Goal: Task Accomplishment & Management: Complete application form

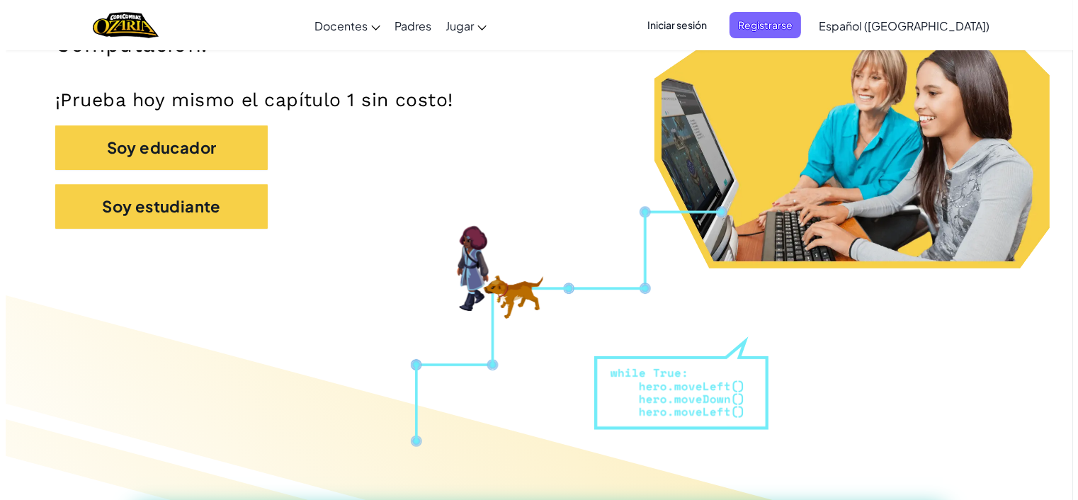
scroll to position [394, 0]
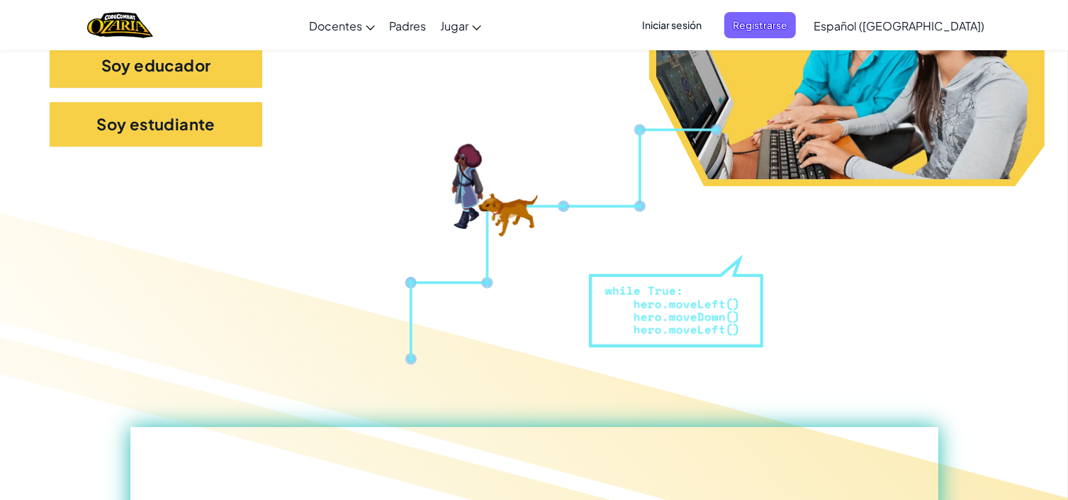
click at [263, 120] on div "Soy estudiante" at bounding box center [534, 131] width 968 height 59
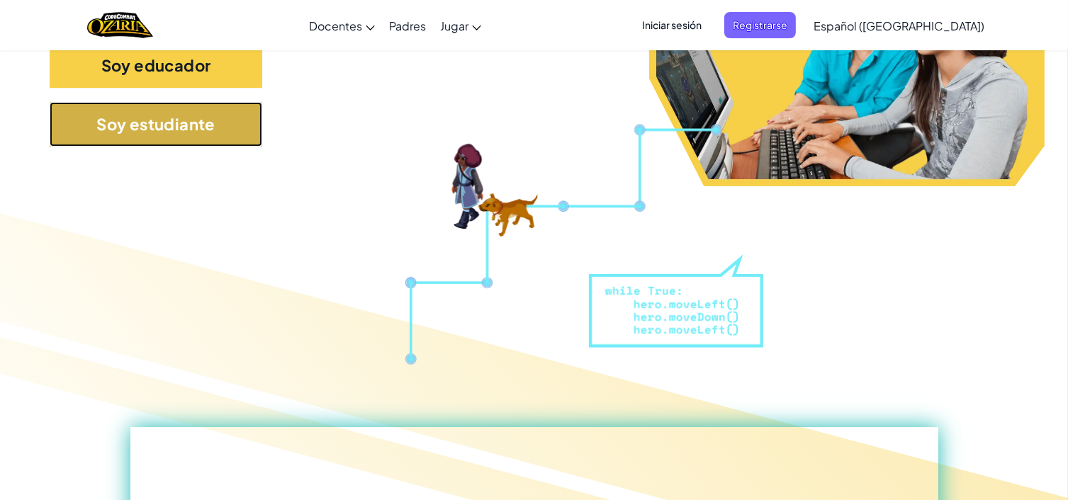
click at [237, 128] on button "Soy estudiante" at bounding box center [156, 124] width 213 height 45
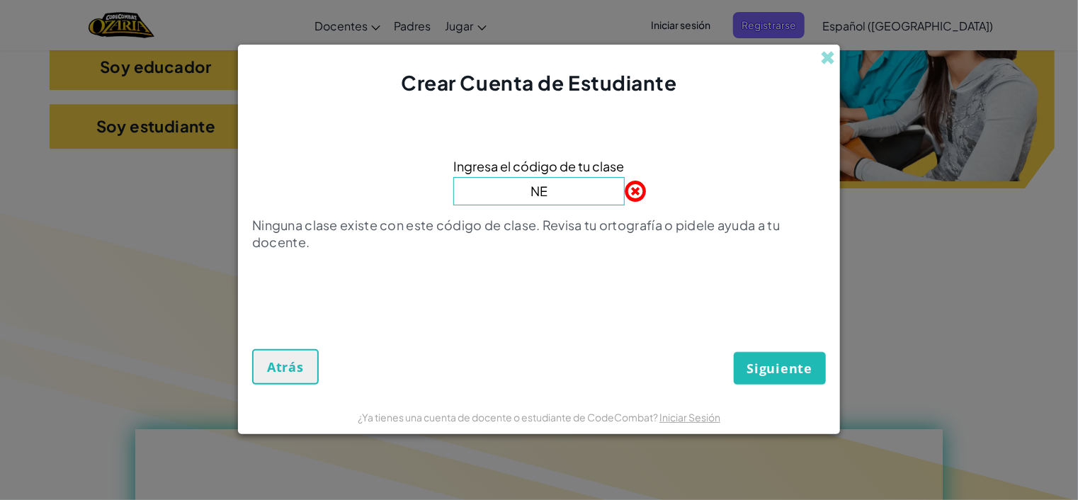
type input "NeckLuckHair"
click at [757, 363] on span "Siguiente" at bounding box center [779, 368] width 65 height 17
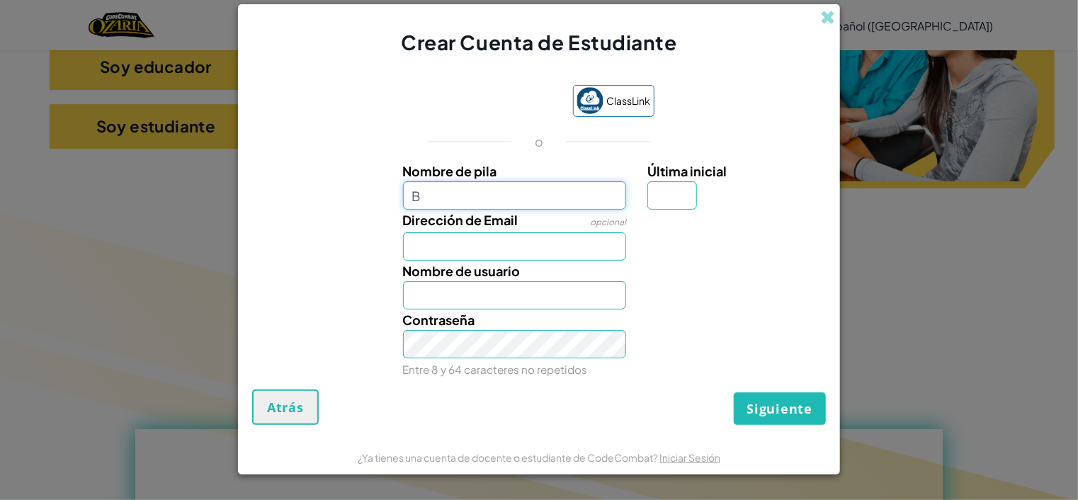
type input "[PERSON_NAME]"
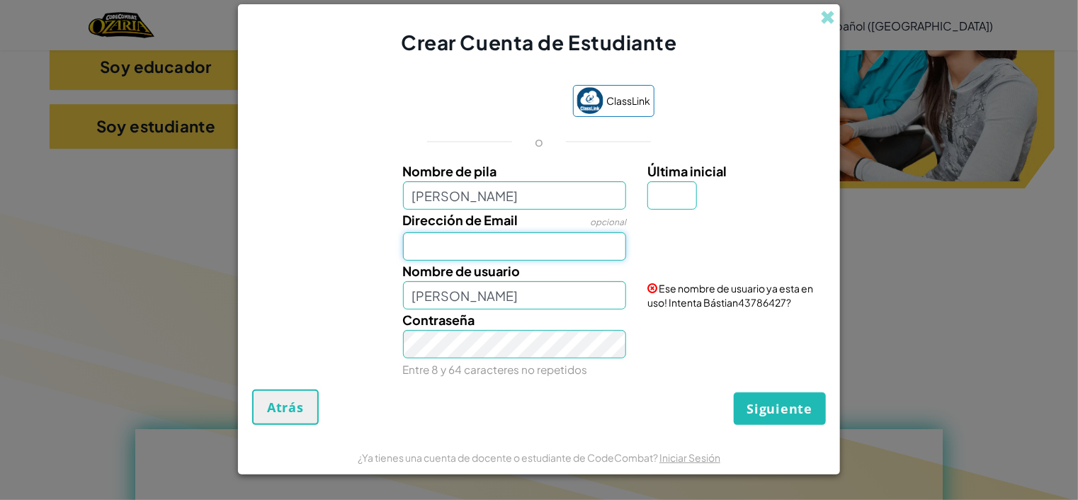
click at [494, 250] on input "Dirección de Email" at bounding box center [515, 246] width 224 height 28
type input "[EMAIL_ADDRESS][DOMAIN_NAME]"
click at [488, 300] on input "[PERSON_NAME]" at bounding box center [515, 295] width 224 height 28
type input "[PERSON_NAME]"
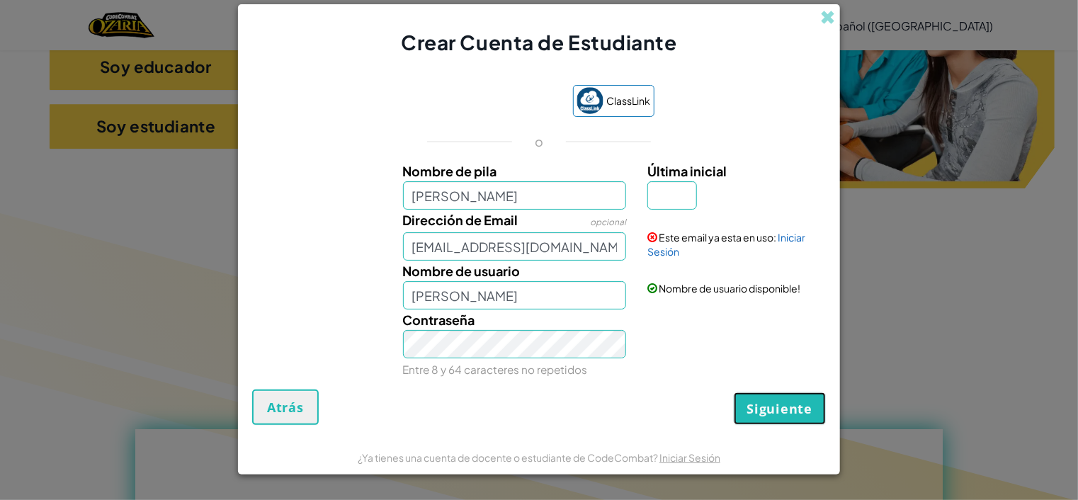
click at [746, 395] on button "Siguiente" at bounding box center [780, 408] width 92 height 33
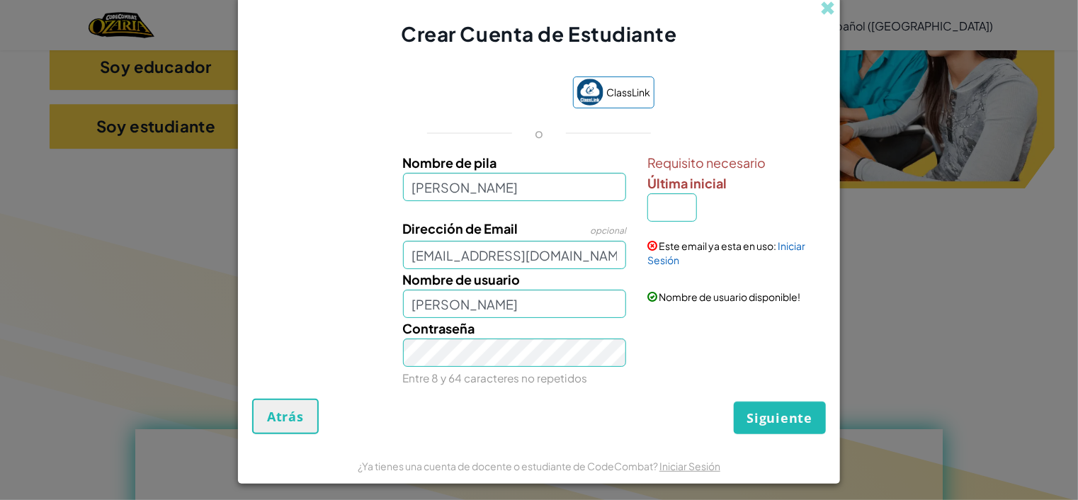
click at [685, 227] on div "Este email ya esta en uso: Iniciar Sesión" at bounding box center [735, 242] width 196 height 49
click at [677, 205] on input "Última inicial" at bounding box center [673, 207] width 50 height 28
type input "T"
type input "BástianT"
click at [782, 412] on span "Siguiente" at bounding box center [779, 417] width 65 height 17
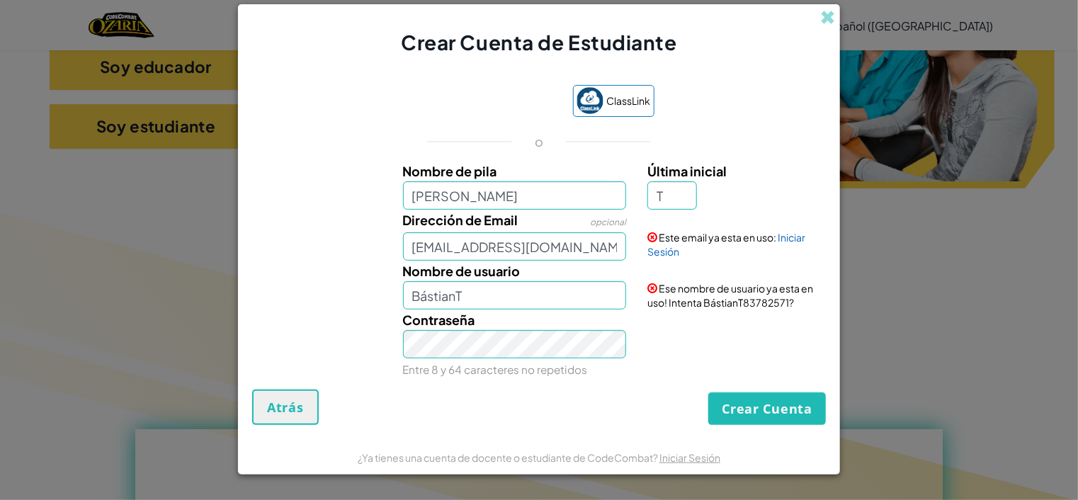
click at [772, 286] on span "Ese nombre de usuario ya esta en uso! Intenta BástianT83782571?" at bounding box center [731, 295] width 166 height 27
click at [298, 393] on button "Atrás" at bounding box center [285, 407] width 67 height 35
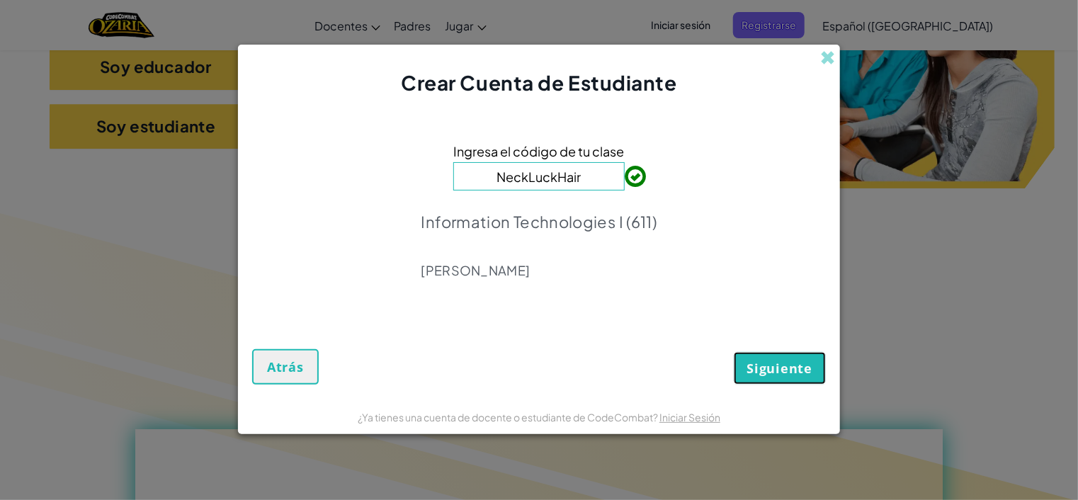
click at [795, 374] on span "Siguiente" at bounding box center [779, 368] width 65 height 17
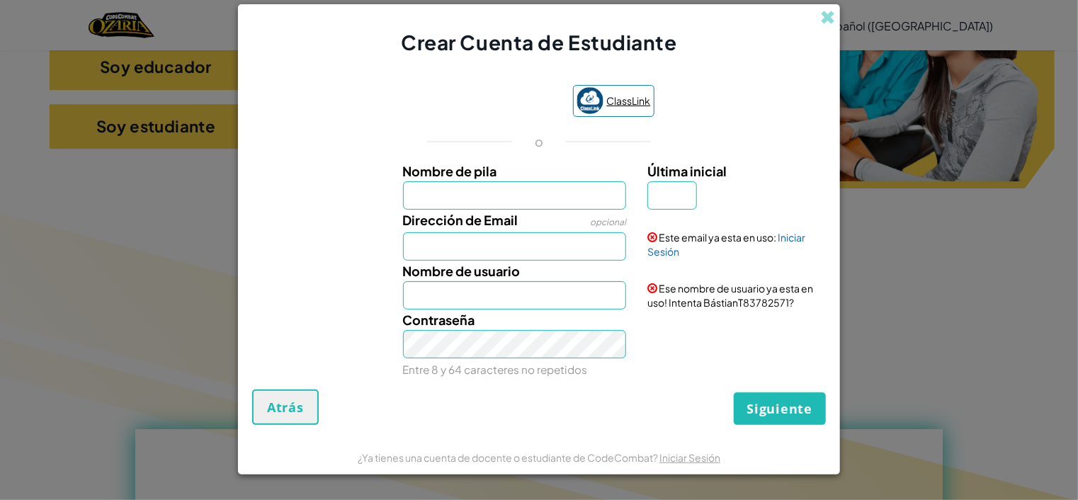
click at [620, 106] on span "ClassLink" at bounding box center [629, 101] width 44 height 21
click at [677, 69] on form "ClassLink o Nombre de pila Última inicial Dirección de Email opcional Este emai…" at bounding box center [539, 248] width 602 height 383
click at [825, 18] on span at bounding box center [827, 17] width 15 height 15
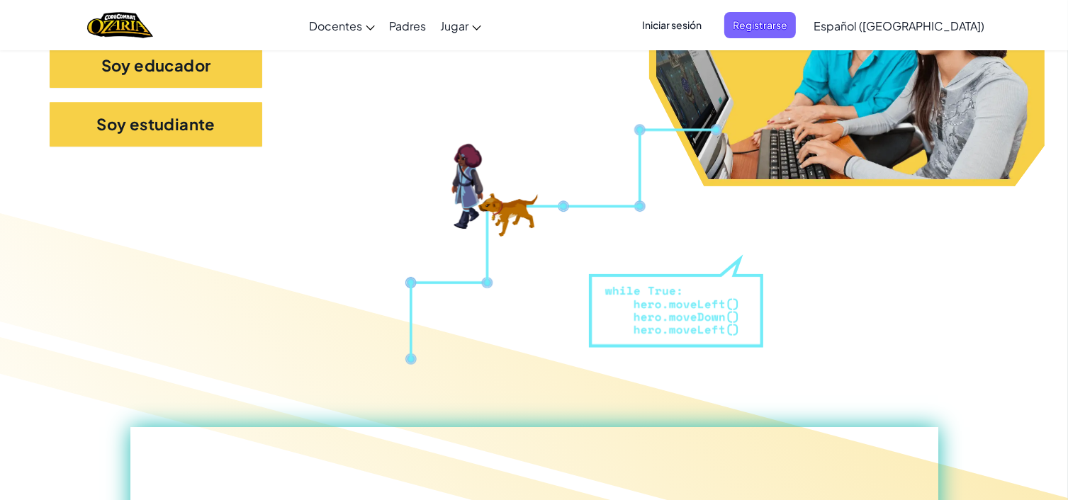
click at [691, 21] on span "Iniciar sesión" at bounding box center [671, 25] width 77 height 26
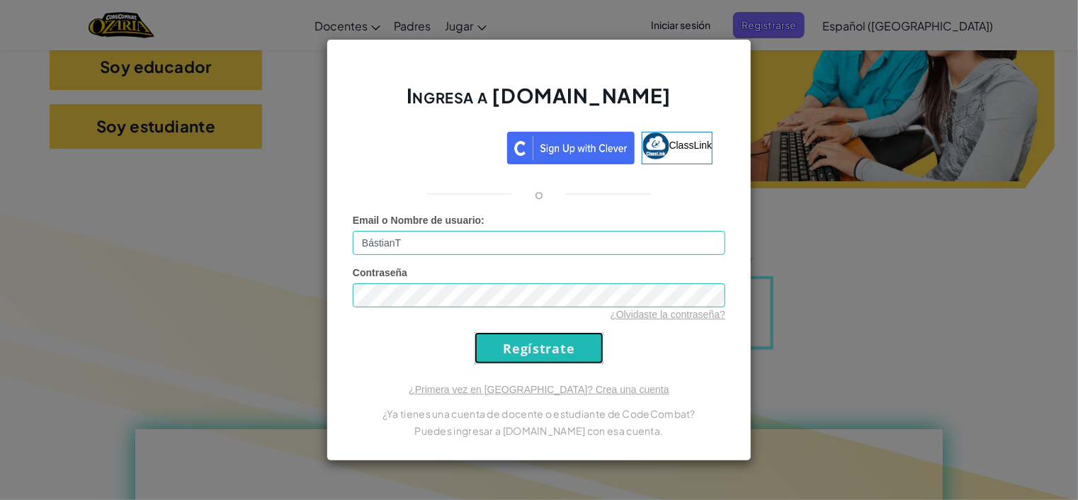
click at [529, 338] on input "Regístrate" at bounding box center [539, 348] width 129 height 32
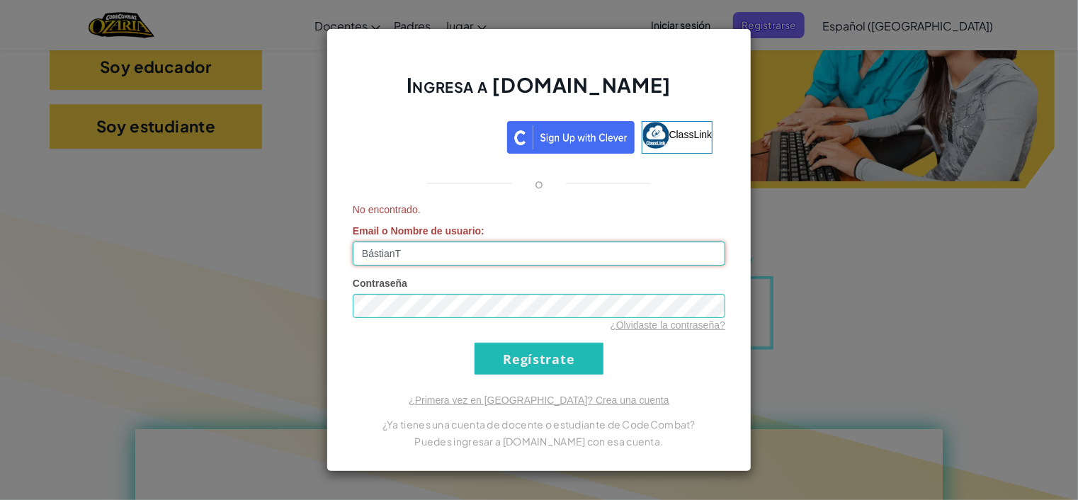
click at [422, 252] on input "BástianT" at bounding box center [539, 254] width 373 height 24
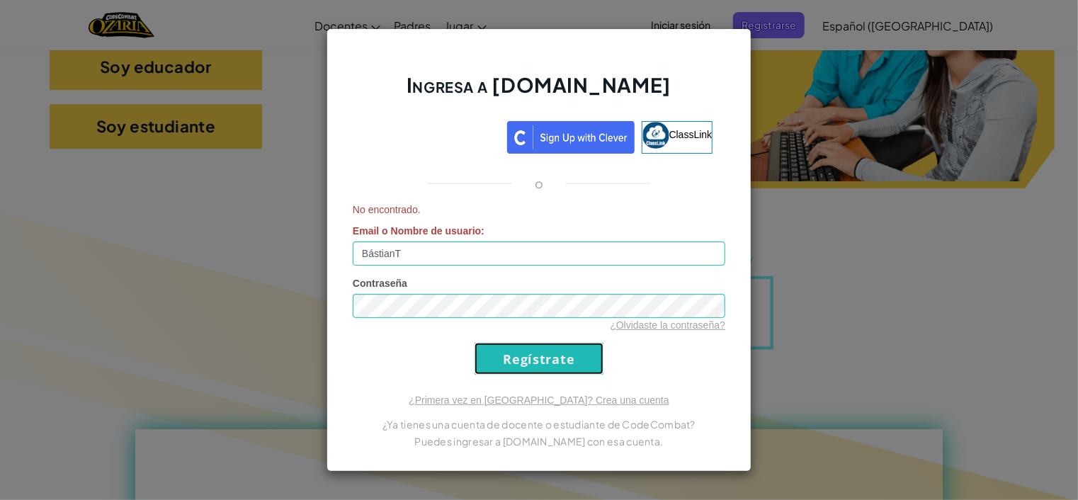
click at [512, 354] on input "Regístrate" at bounding box center [539, 359] width 129 height 32
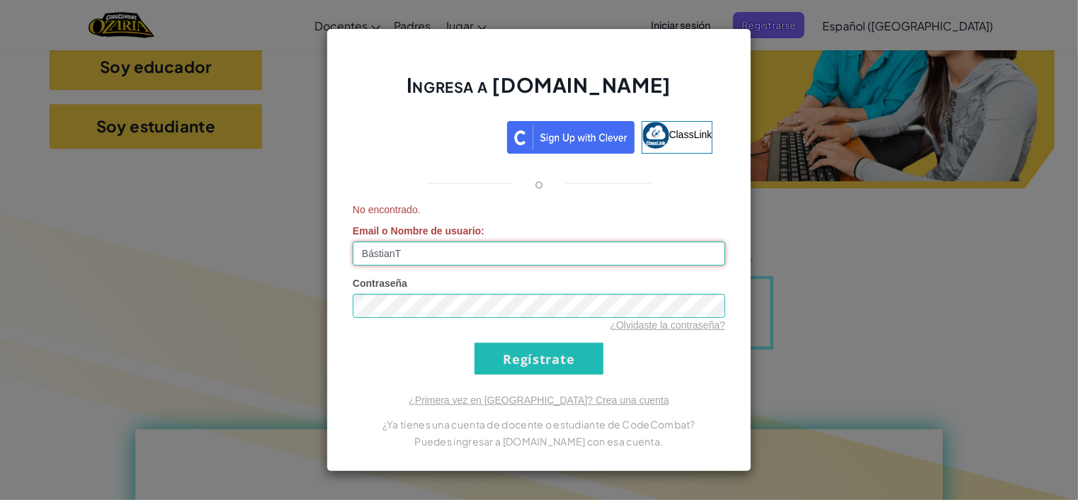
click at [417, 259] on input "BástianT" at bounding box center [539, 254] width 373 height 24
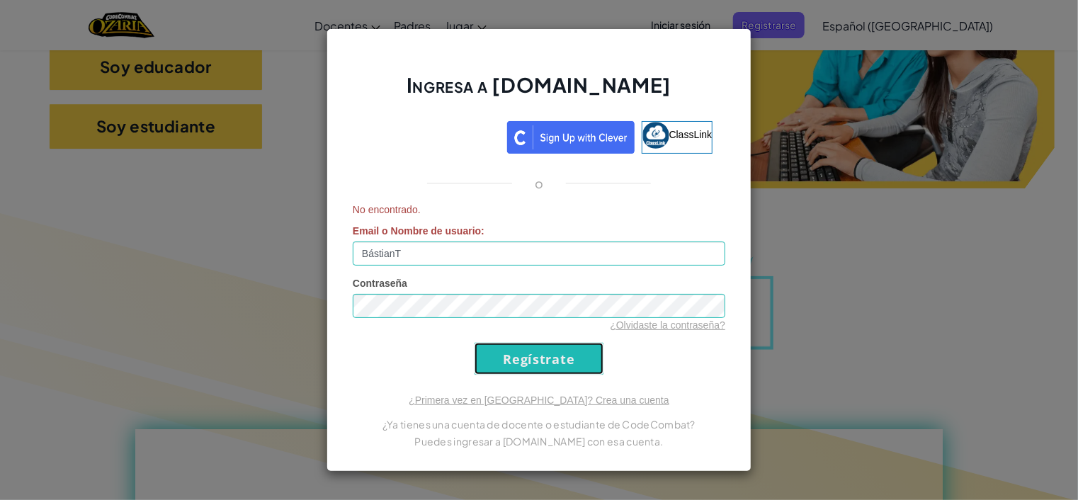
click at [529, 346] on input "Regístrate" at bounding box center [539, 359] width 129 height 32
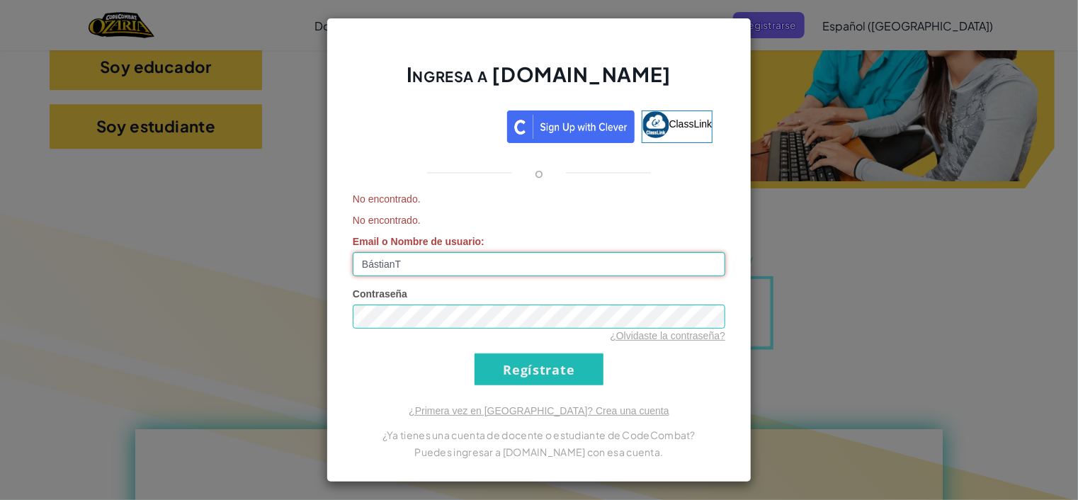
click at [417, 261] on input "BástianT" at bounding box center [539, 264] width 373 height 24
click at [534, 376] on input "Regístrate" at bounding box center [539, 370] width 129 height 32
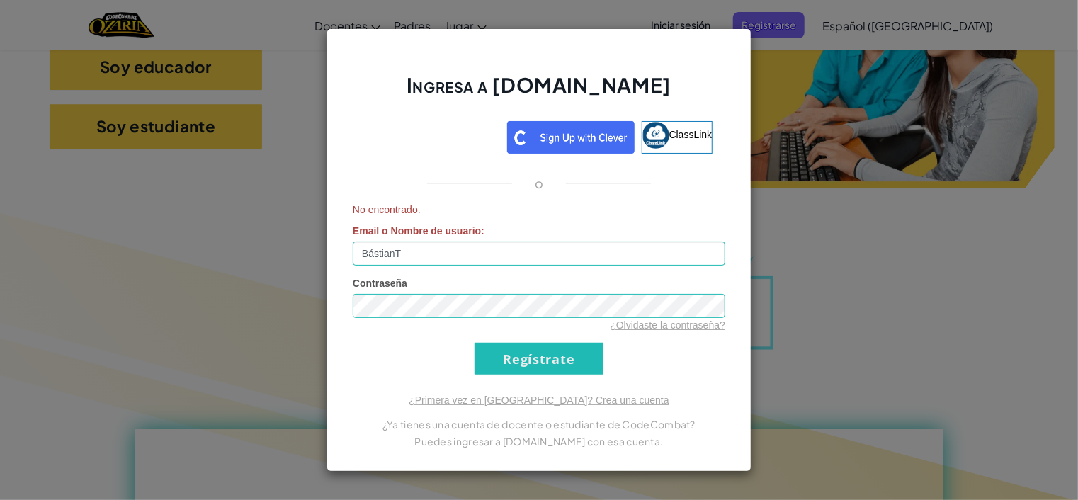
click at [553, 339] on form "No encontrado. Email o Nombre de usuario : BástianT Contraseña ¿Olvidaste la co…" at bounding box center [539, 289] width 373 height 172
click at [571, 365] on input "Regístrate" at bounding box center [539, 359] width 129 height 32
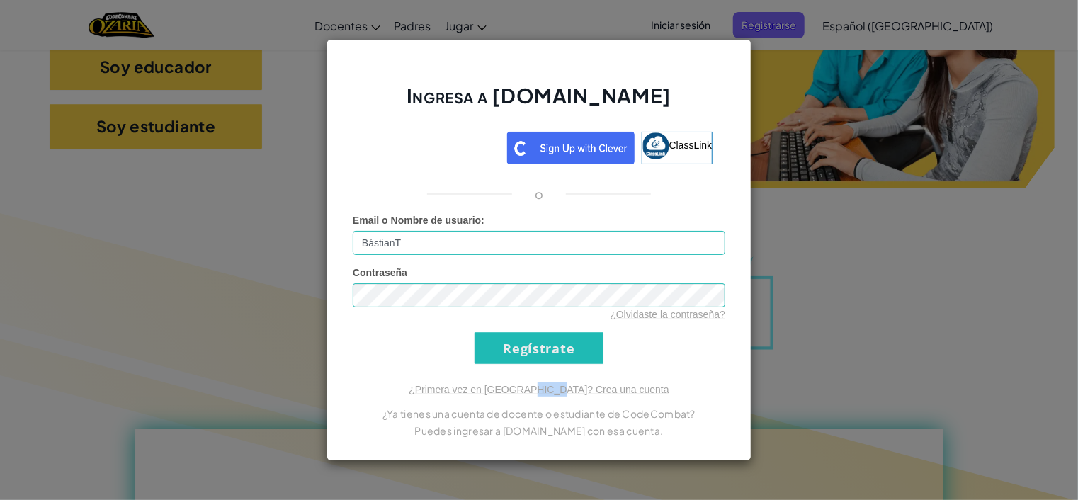
click at [571, 365] on div "Ingresa a [DOMAIN_NAME] ClassLink o Email o Nombre de usuario : BástianT Contra…" at bounding box center [539, 250] width 425 height 422
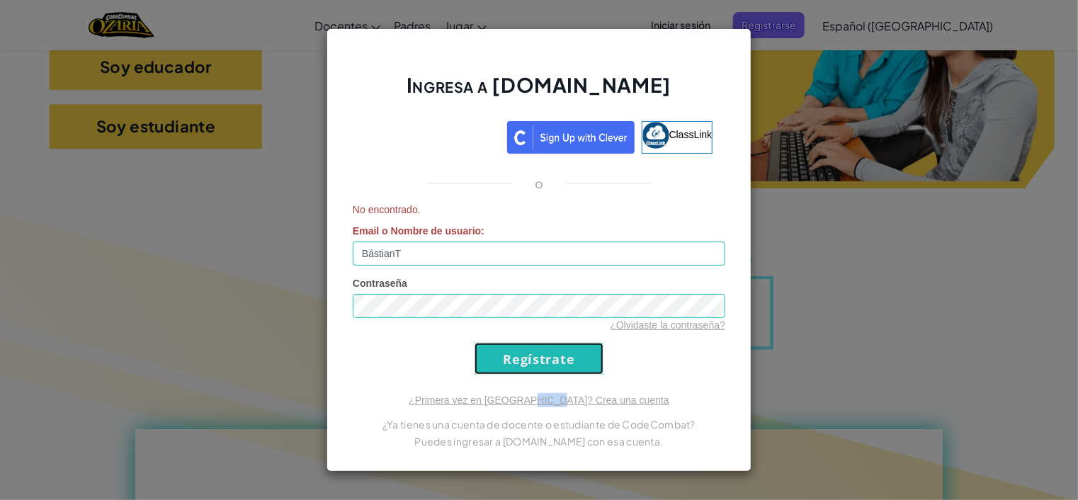
click at [571, 365] on input "Regístrate" at bounding box center [539, 359] width 129 height 32
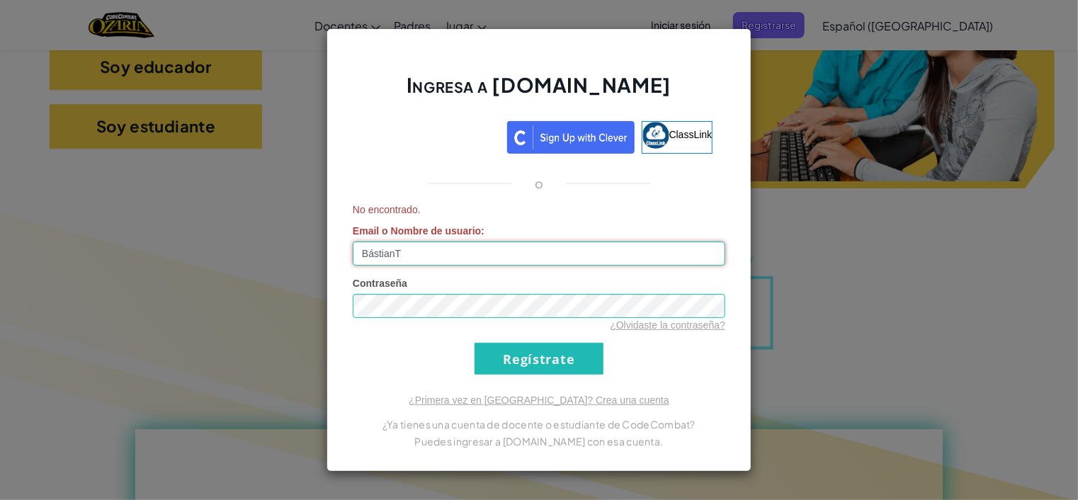
click at [490, 260] on input "BástianT" at bounding box center [539, 254] width 373 height 24
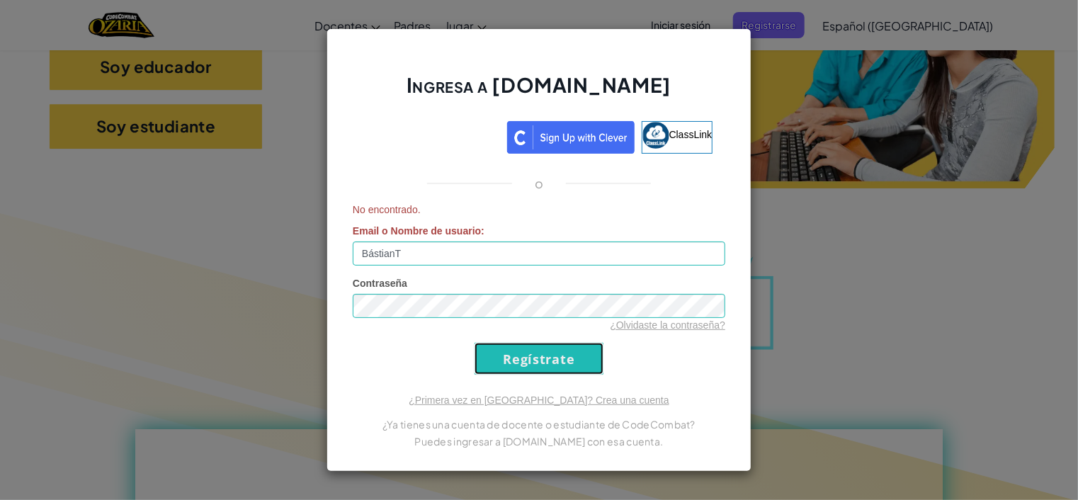
click at [560, 363] on input "Regístrate" at bounding box center [539, 359] width 129 height 32
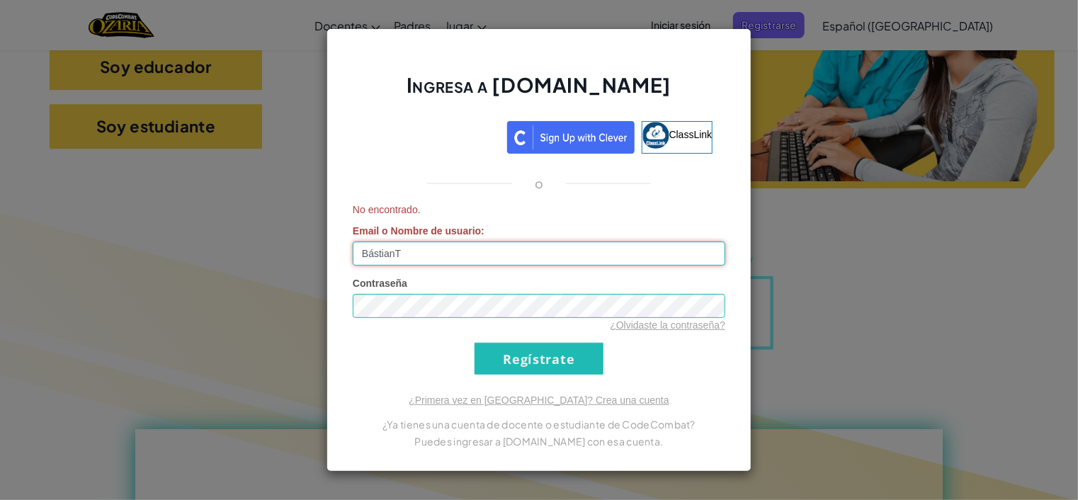
click at [422, 251] on input "BástianT" at bounding box center [539, 254] width 373 height 24
type input "B"
click at [475, 343] on input "Regístrate" at bounding box center [539, 359] width 129 height 32
type input "BástianT"
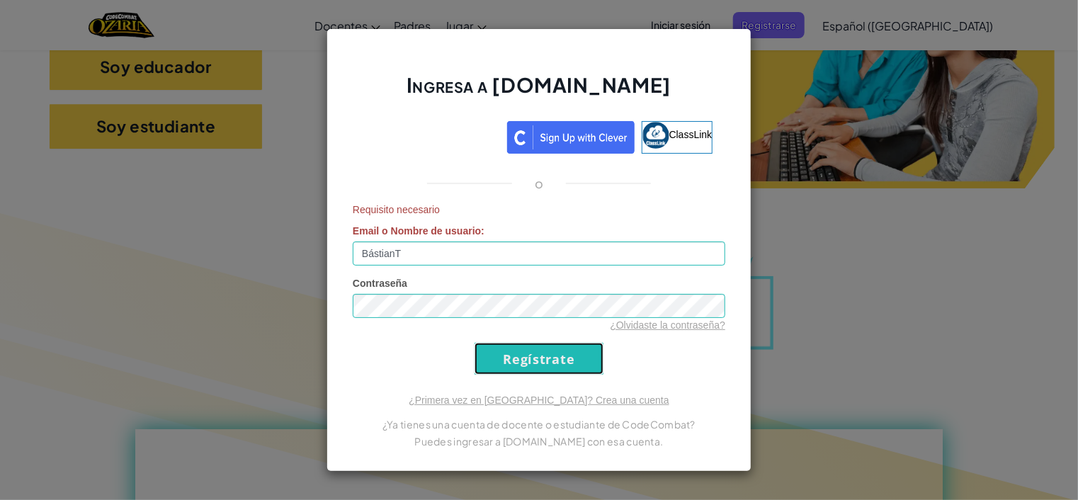
click at [515, 347] on input "Regístrate" at bounding box center [539, 359] width 129 height 32
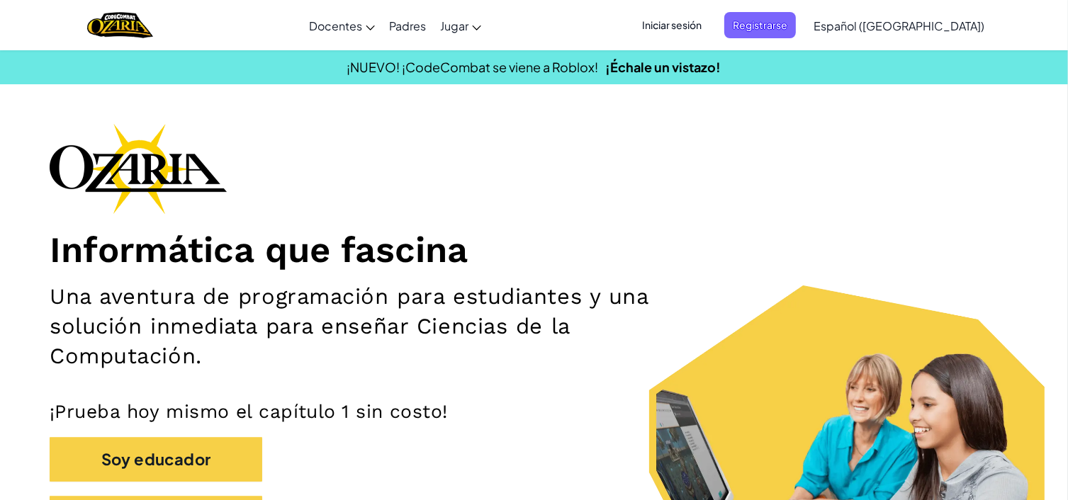
click at [710, 27] on span "Iniciar sesión" at bounding box center [671, 25] width 77 height 26
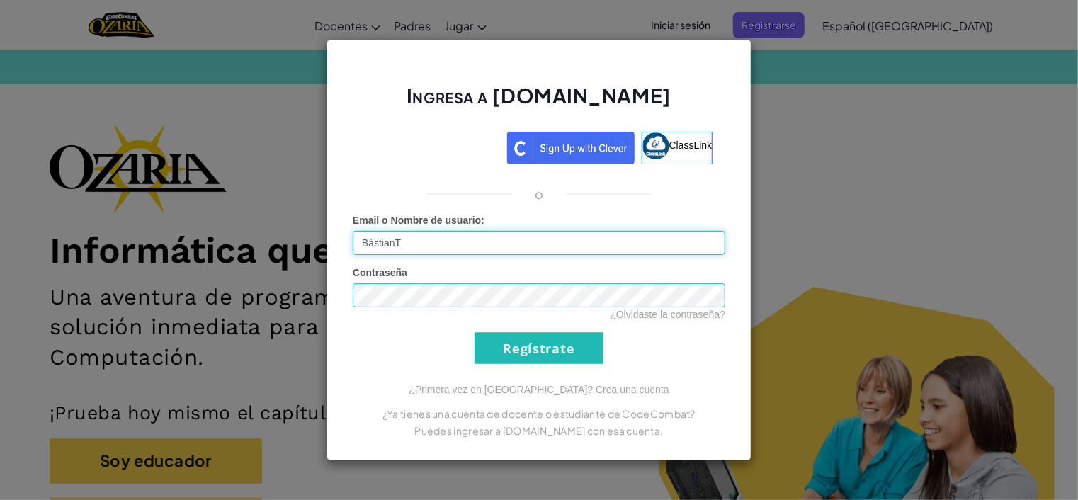
click at [395, 245] on input "BástianT" at bounding box center [539, 243] width 373 height 24
type input "BástianT"
click at [564, 341] on input "Regístrate" at bounding box center [539, 348] width 129 height 32
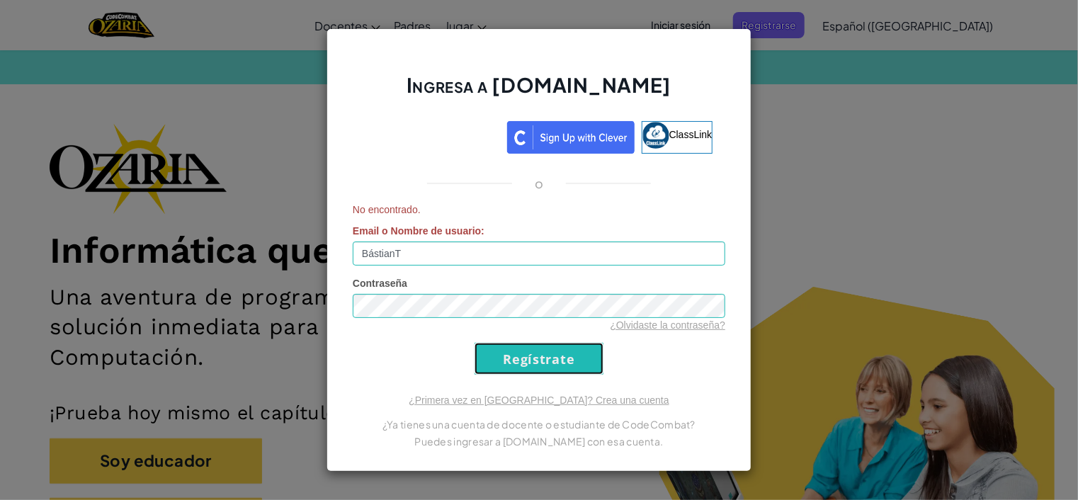
click at [559, 351] on input "Regístrate" at bounding box center [539, 359] width 129 height 32
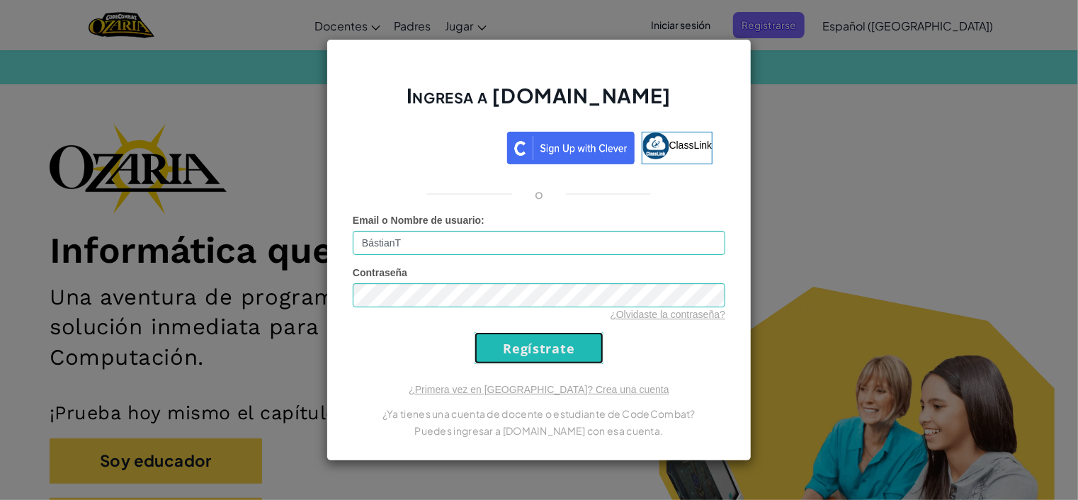
click at [559, 351] on input "Regístrate" at bounding box center [539, 348] width 129 height 32
